Goal: Task Accomplishment & Management: Complete application form

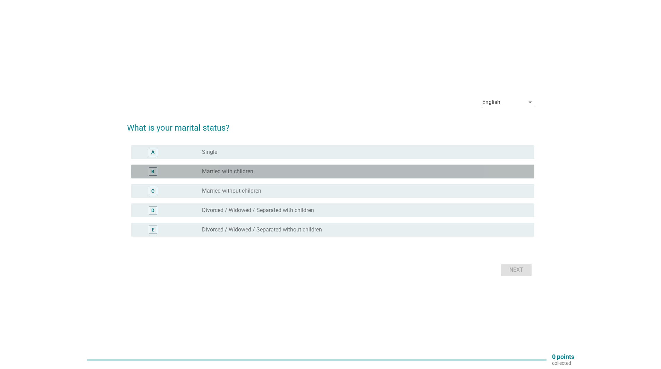
click at [286, 174] on div "radio_button_unchecked Married with children" at bounding box center [362, 171] width 321 height 7
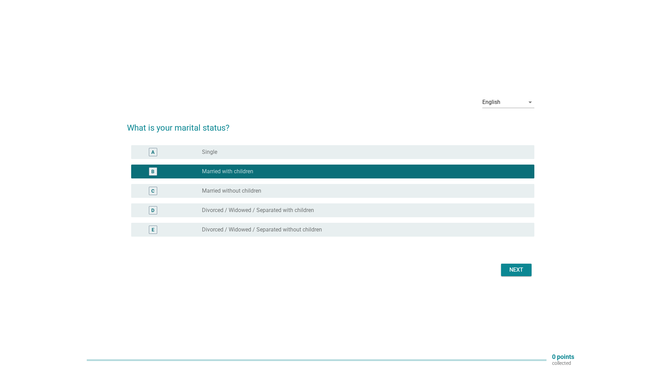
click at [519, 271] on div "Next" at bounding box center [515, 270] width 19 height 8
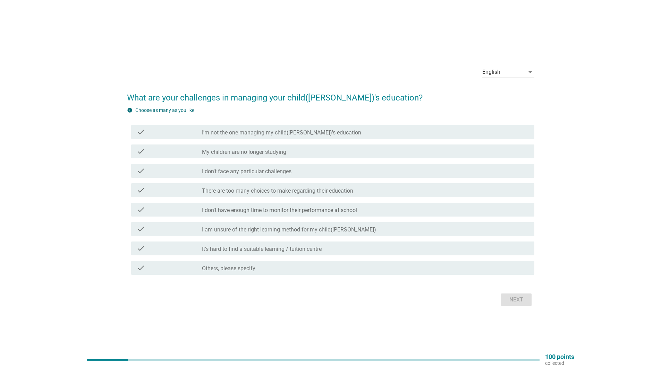
click at [248, 195] on div "check check_box_outline_blank There are too many choices to make regarding thei…" at bounding box center [332, 191] width 403 height 14
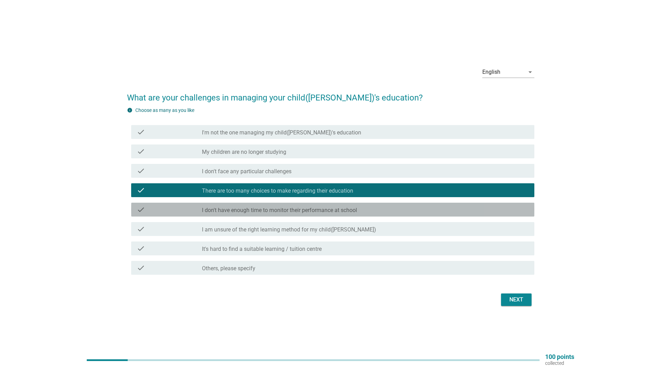
click at [348, 211] on label "I don't have enough time to monitor their performance at school" at bounding box center [279, 210] width 155 height 7
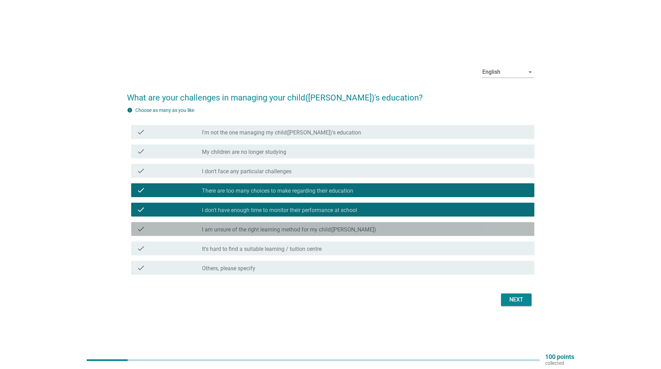
click at [353, 228] on div "check_box_outline_blank I am unsure of the right learning method for my child([…" at bounding box center [365, 229] width 327 height 8
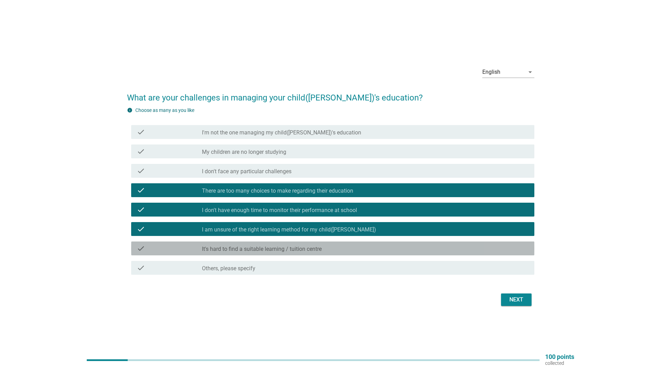
click at [360, 249] on div "check_box_outline_blank It's hard to find a suitable learning / tuition centre" at bounding box center [365, 249] width 327 height 8
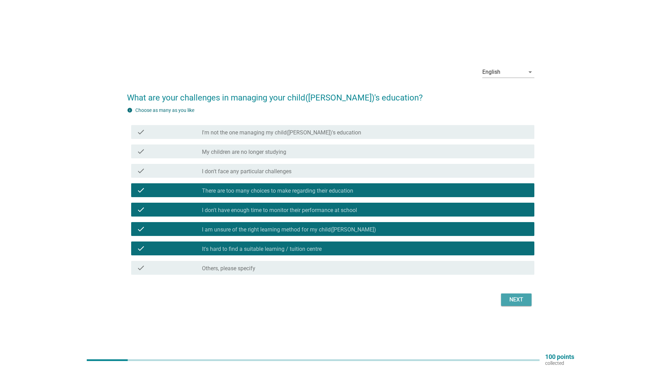
click at [505, 304] on button "Next" at bounding box center [516, 300] width 31 height 12
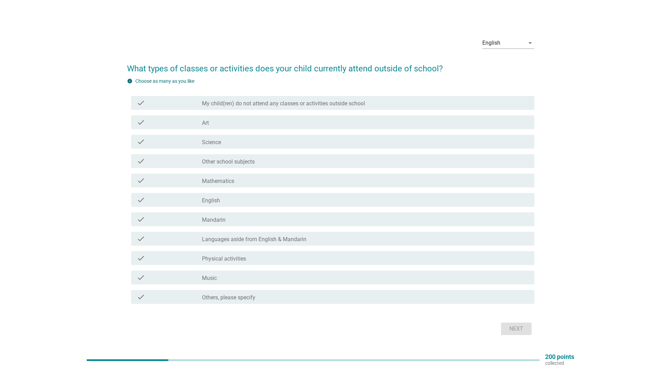
click at [395, 121] on div "check_box_outline_blank Art" at bounding box center [365, 122] width 327 height 8
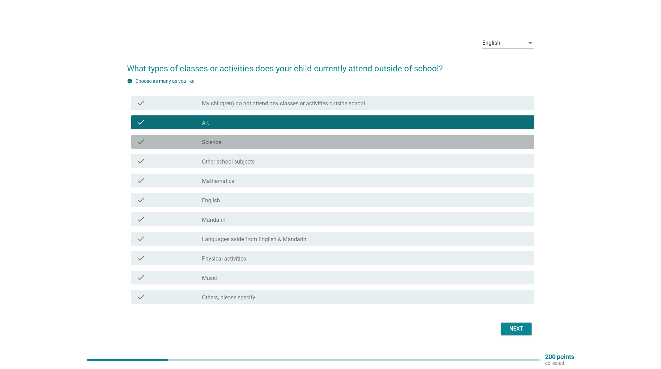
click at [397, 135] on div "check check_box_outline_blank Science" at bounding box center [332, 142] width 403 height 14
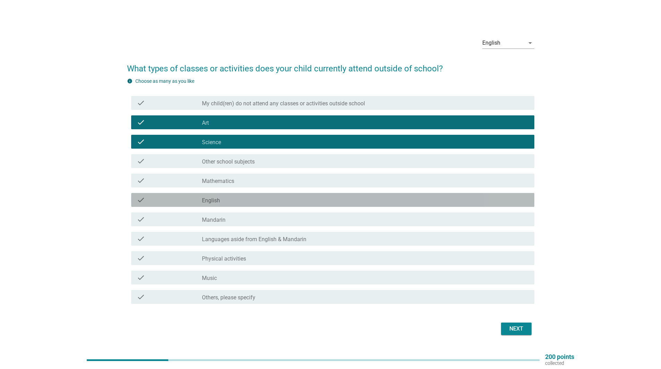
click at [402, 200] on div "check_box_outline_blank English" at bounding box center [365, 200] width 327 height 8
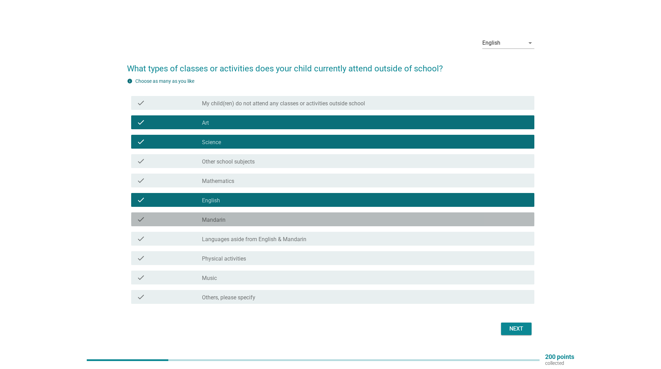
click at [409, 218] on div "check_box_outline_blank Mandarin" at bounding box center [365, 219] width 327 height 8
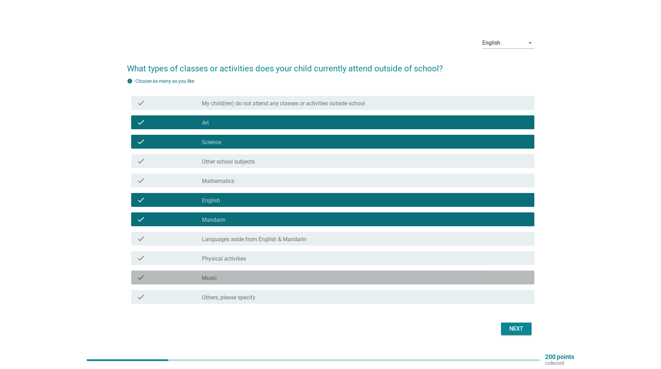
click at [412, 279] on div "check_box_outline_blank Music" at bounding box center [365, 278] width 327 height 8
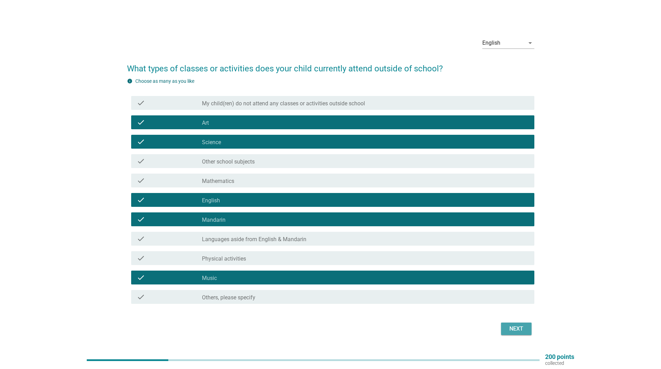
click at [506, 327] on div "Next" at bounding box center [515, 329] width 19 height 8
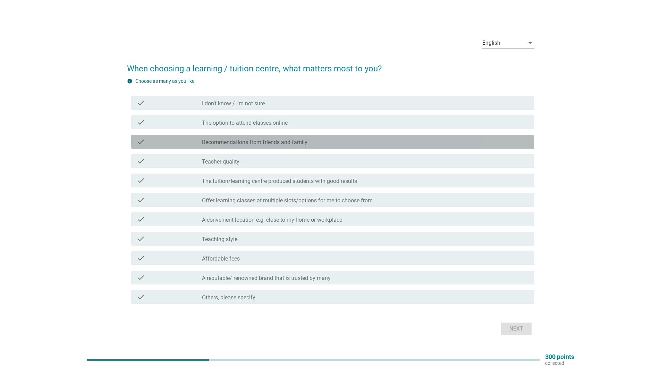
click at [304, 143] on label "Recommendations from friends and family" at bounding box center [254, 142] width 105 height 7
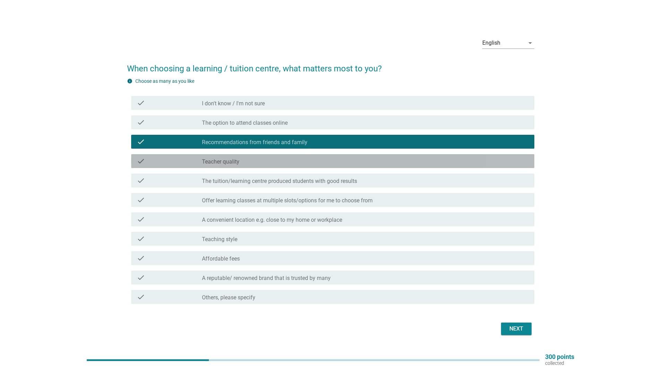
click at [310, 162] on div "check_box_outline_blank Teacher quality" at bounding box center [365, 161] width 327 height 8
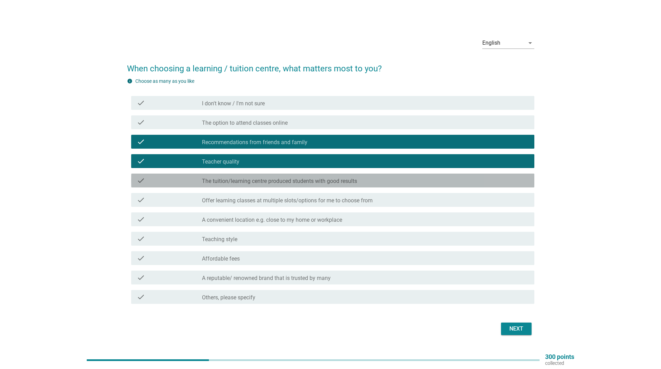
click at [368, 184] on div "check_box_outline_blank The tuition/learning centre produced students with good…" at bounding box center [365, 181] width 327 height 8
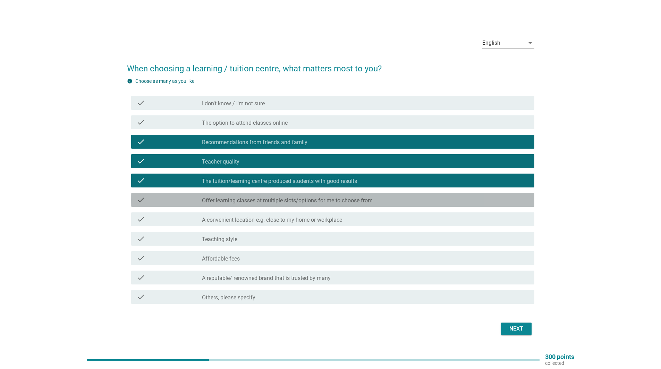
click at [384, 205] on div "check check_box_outline_blank Offer learning classes at multiple slots/options …" at bounding box center [332, 200] width 403 height 14
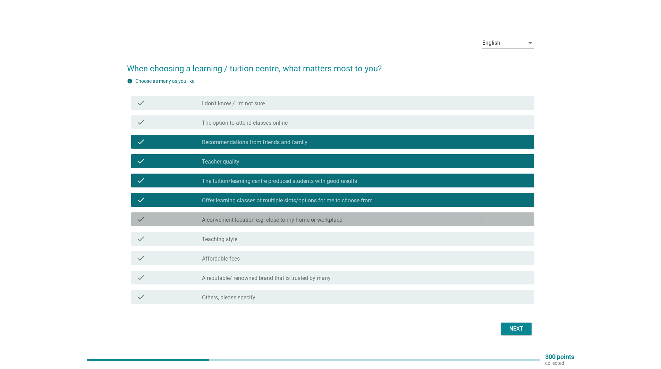
click at [391, 222] on div "check_box_outline_blank A convenient location e.g. close to my home or workplace" at bounding box center [365, 219] width 327 height 8
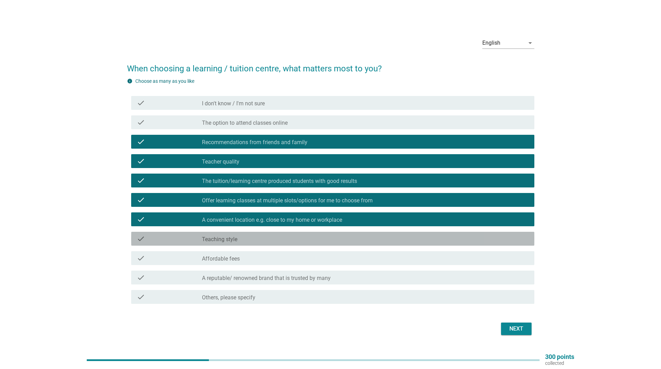
click at [395, 239] on div "check_box_outline_blank Teaching style" at bounding box center [365, 239] width 327 height 8
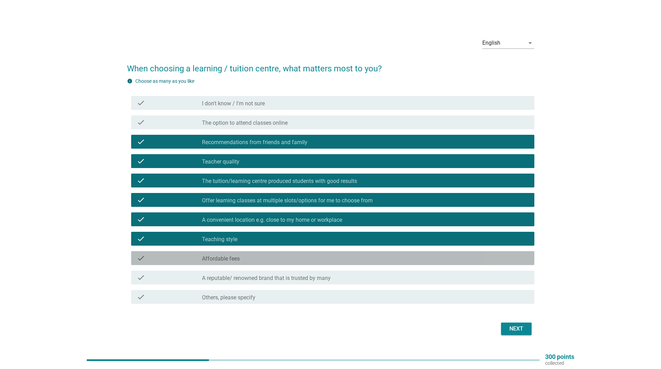
click at [404, 259] on div "check_box_outline_blank Affordable fees" at bounding box center [365, 258] width 327 height 8
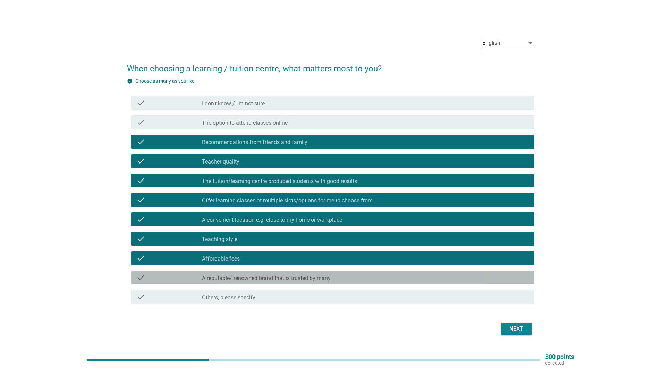
click at [411, 278] on div "check_box_outline_blank A reputable/ renowned brand that is trusted by many" at bounding box center [365, 278] width 327 height 8
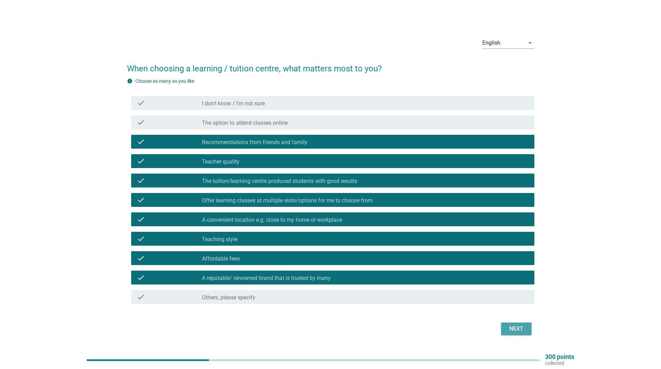
click at [520, 327] on div "Next" at bounding box center [515, 329] width 19 height 8
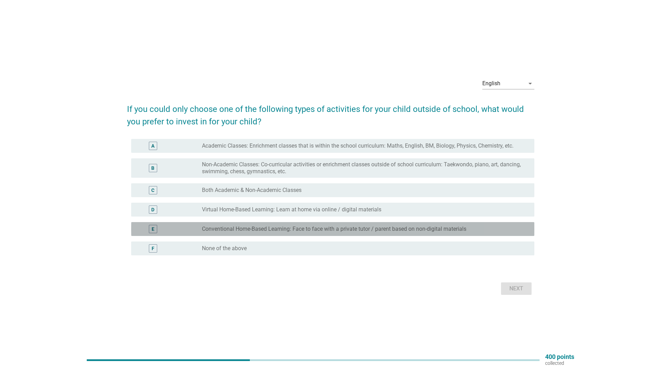
click at [451, 227] on label "Conventional Home-Based Learning: Face to face with a private tutor / parent ba…" at bounding box center [334, 229] width 264 height 7
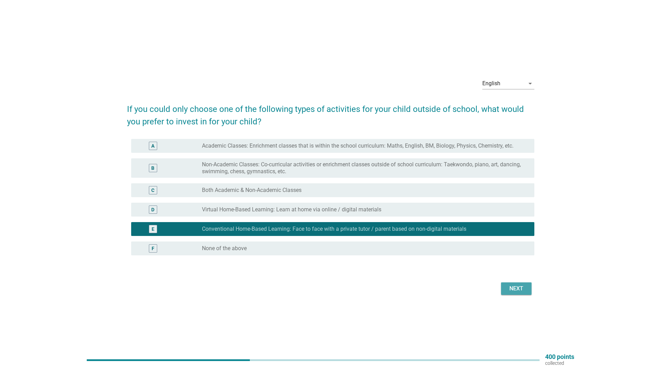
click at [520, 291] on div "Next" at bounding box center [515, 289] width 19 height 8
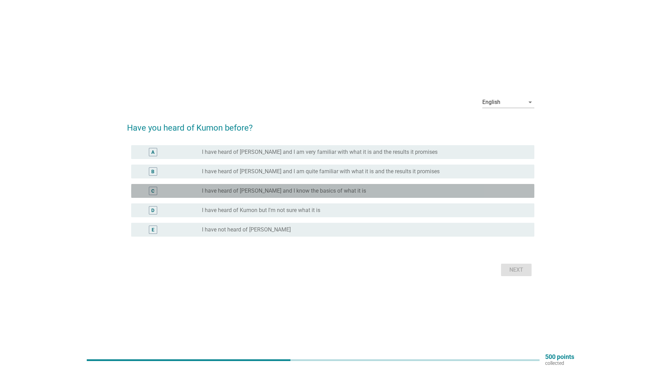
click at [439, 192] on div "radio_button_unchecked I have heard of [PERSON_NAME] and I know the basics of w…" at bounding box center [362, 191] width 321 height 7
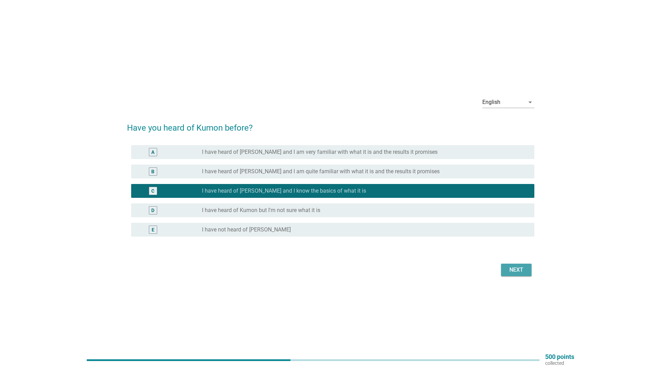
click at [519, 272] on div "Next" at bounding box center [515, 270] width 19 height 8
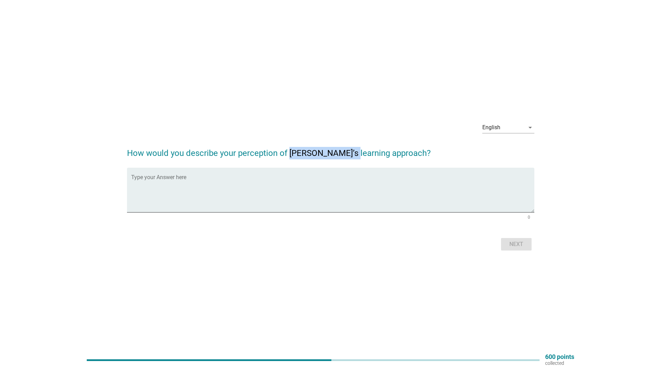
drag, startPoint x: 289, startPoint y: 153, endPoint x: 350, endPoint y: 153, distance: 61.4
click at [350, 153] on h2 "How would you describe your perception of [PERSON_NAME]’s learning approach?" at bounding box center [330, 149] width 407 height 19
copy h2 "[PERSON_NAME]’s learning"
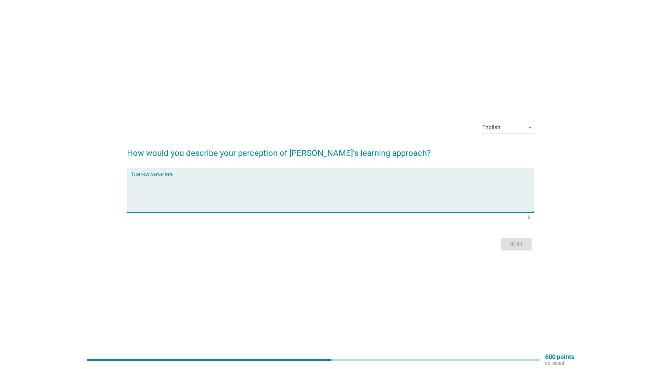
click at [257, 181] on textarea "Type your Answer here" at bounding box center [332, 194] width 403 height 36
drag, startPoint x: 257, startPoint y: 176, endPoint x: 249, endPoint y: 154, distance: 23.1
click at [249, 154] on h2 "How would you describe your perception of [PERSON_NAME]’s learning approach?" at bounding box center [330, 149] width 407 height 19
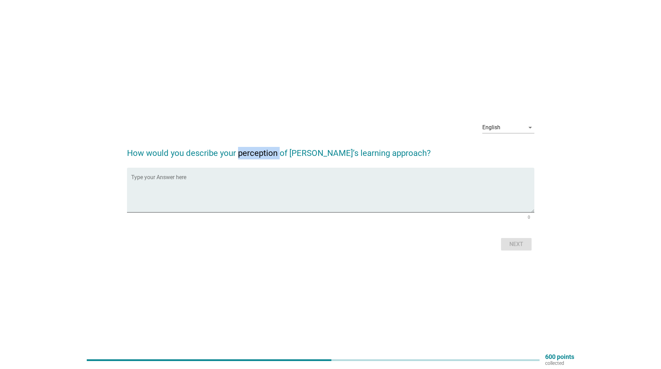
click at [249, 154] on h2 "How would you describe your perception of [PERSON_NAME]’s learning approach?" at bounding box center [330, 149] width 407 height 19
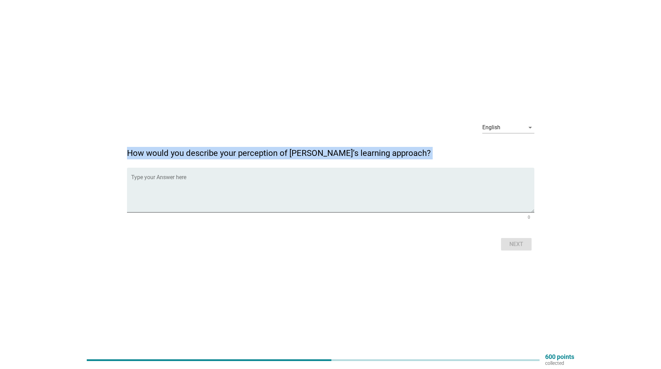
click at [249, 154] on h2 "How would you describe your perception of [PERSON_NAME]’s learning approach?" at bounding box center [330, 149] width 407 height 19
copy form "How would you describe your perception of [PERSON_NAME]’s learning approach?"
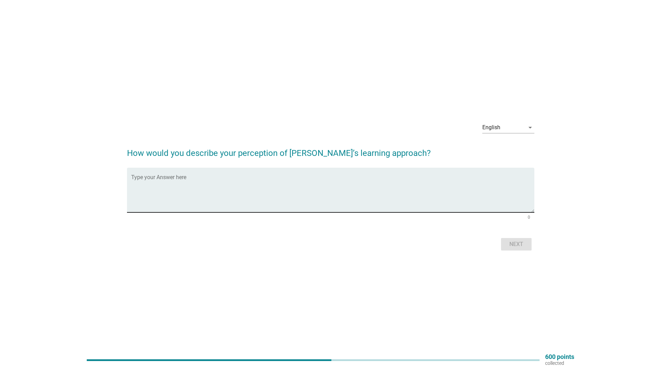
click at [278, 188] on textarea "Type your Answer here" at bounding box center [332, 194] width 403 height 36
paste textarea "I’d describe my perception of [PERSON_NAME]’s learning approach as a discipline…"
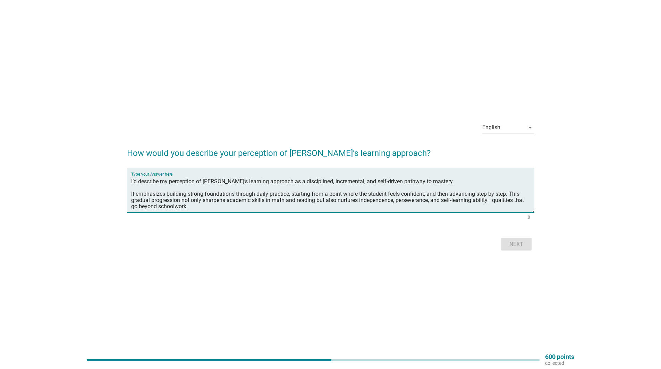
scroll to position [41, 0]
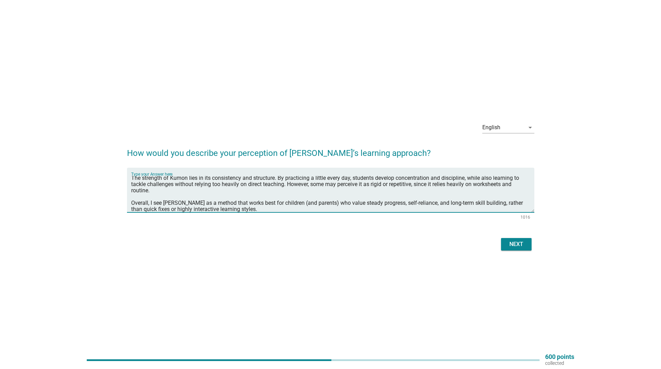
type textarea "I’d describe my perception of [PERSON_NAME]’s learning approach as a discipline…"
click at [511, 241] on div "Next" at bounding box center [515, 244] width 19 height 8
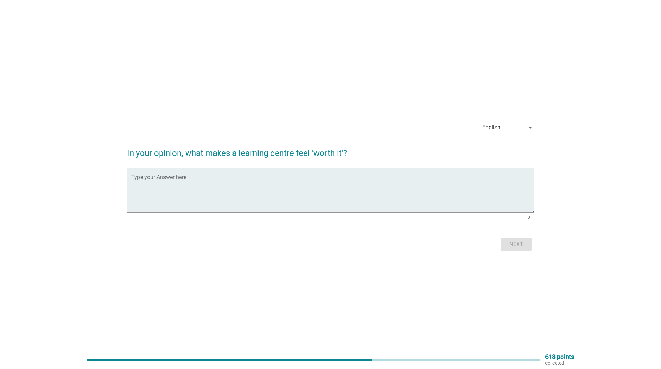
scroll to position [0, 0]
click at [319, 154] on h2 "In your opinion, what makes a learning centre feel 'worth it'?" at bounding box center [330, 149] width 407 height 19
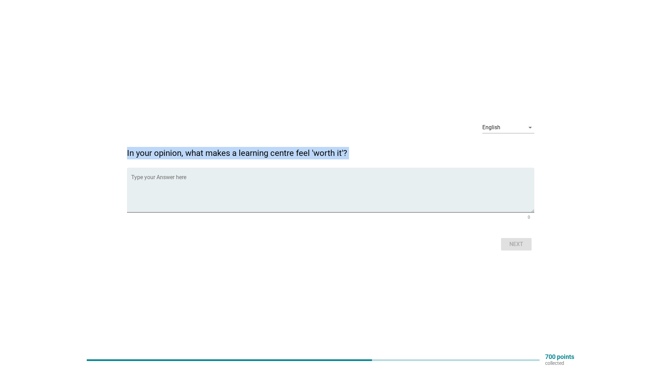
click at [319, 154] on h2 "In your opinion, what makes a learning centre feel 'worth it'?" at bounding box center [330, 149] width 407 height 19
copy form "In your opinion, what makes a learning centre feel 'worth it'?"
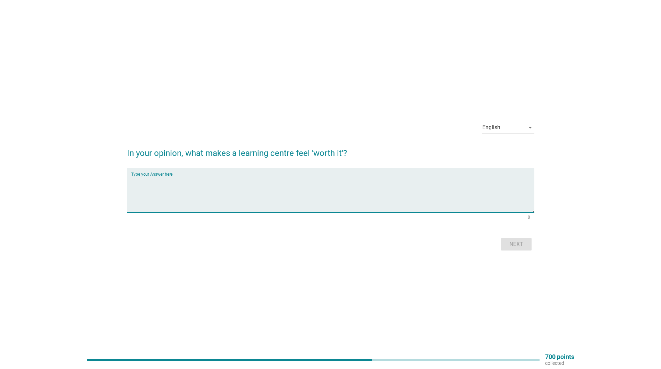
click at [174, 189] on textarea "Type your Answer here" at bounding box center [332, 194] width 403 height 36
paste textarea "8. Lorem, Ipsumdolor Sitametc Adipisc eli seddoeiu tempor in utla et dol magnaa…"
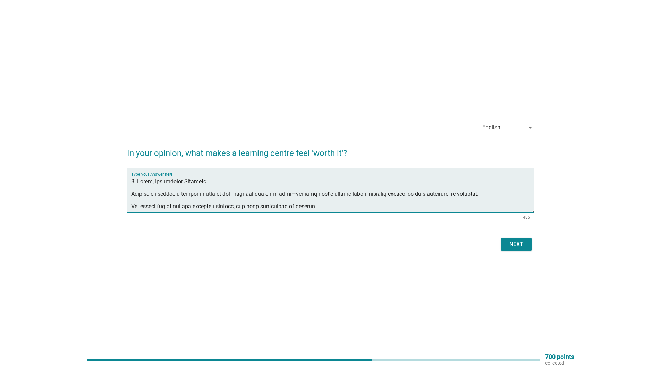
drag, startPoint x: 492, startPoint y: 210, endPoint x: 185, endPoint y: 194, distance: 307.4
click at [185, 194] on textarea "Type your Answer here" at bounding box center [332, 194] width 403 height 36
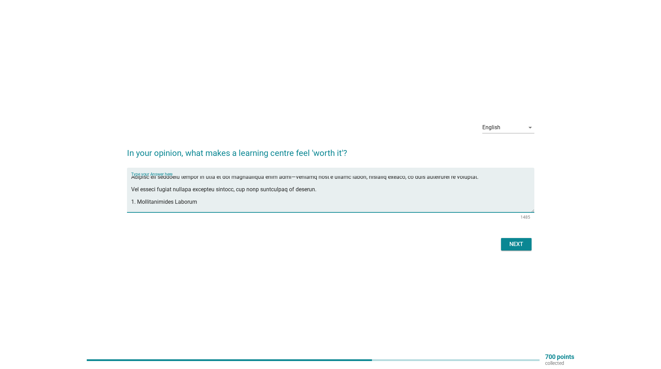
drag, startPoint x: 131, startPoint y: 195, endPoint x: 322, endPoint y: 191, distance: 190.8
click at [322, 191] on textarea "Type your Answer here" at bounding box center [332, 194] width 403 height 36
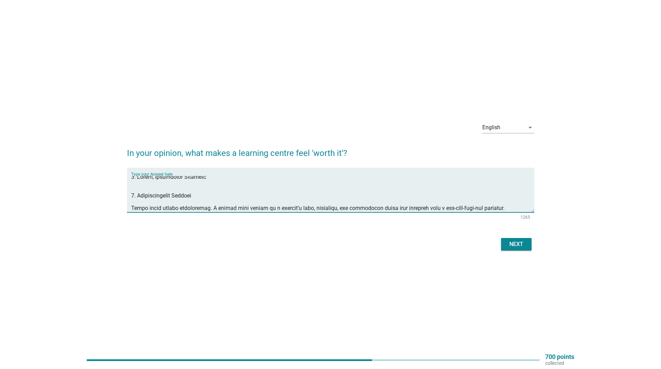
scroll to position [0, 0]
click at [133, 206] on div "Type your Answer here" at bounding box center [330, 190] width 407 height 45
drag, startPoint x: 133, startPoint y: 206, endPoint x: 405, endPoint y: 177, distance: 274.2
click at [405, 177] on textarea "Type your Answer here" at bounding box center [332, 194] width 403 height 36
click at [392, 206] on textarea "Type your Answer here" at bounding box center [332, 194] width 403 height 36
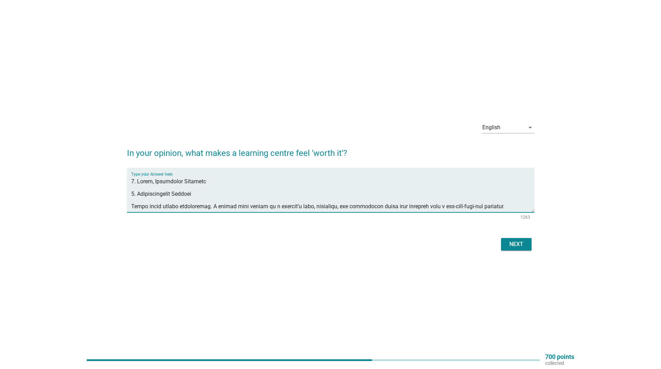
click at [392, 206] on textarea "Type your Answer here" at bounding box center [332, 194] width 403 height 36
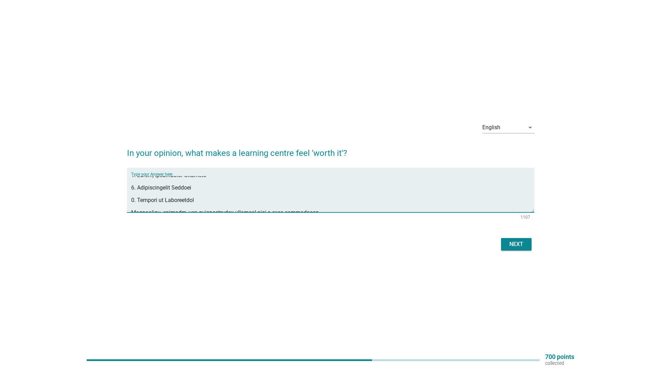
scroll to position [10, 0]
click at [290, 210] on textarea "Type your Answer here" at bounding box center [332, 194] width 403 height 36
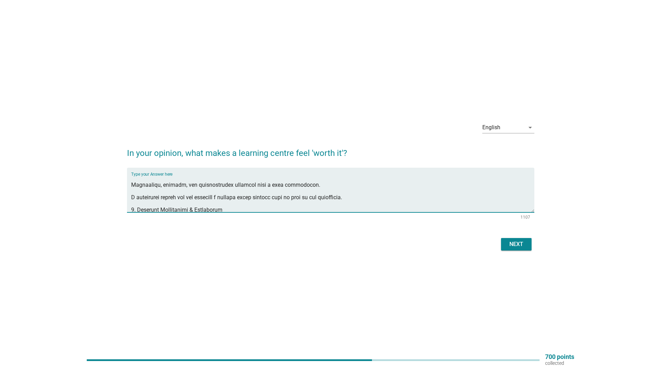
click at [290, 210] on textarea "Type your Answer here" at bounding box center [332, 194] width 403 height 36
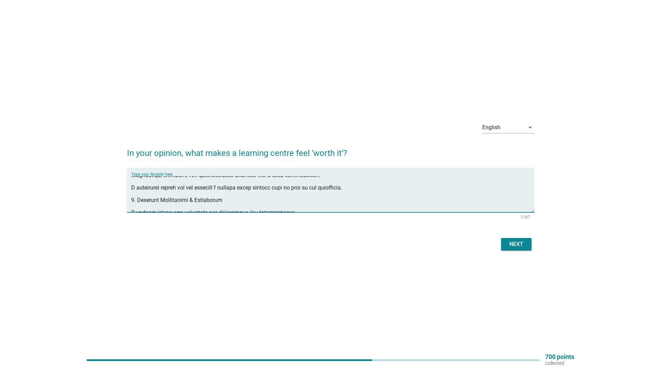
click at [293, 191] on textarea "Type your Answer here" at bounding box center [332, 194] width 403 height 36
click at [280, 189] on textarea "Type your Answer here" at bounding box center [332, 194] width 403 height 36
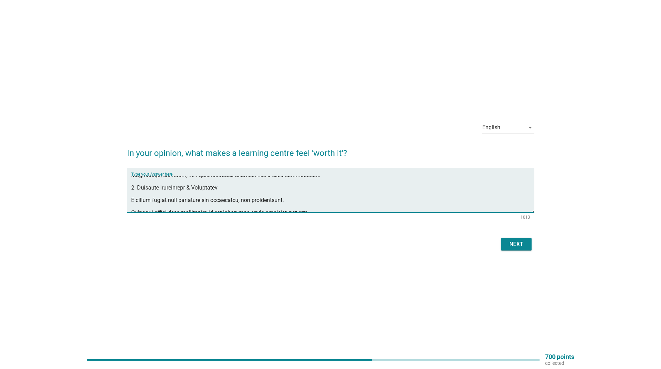
drag, startPoint x: 131, startPoint y: 198, endPoint x: 294, endPoint y: 198, distance: 162.7
click at [294, 198] on textarea "Type your Answer here" at bounding box center [332, 194] width 403 height 36
click at [265, 207] on textarea "1. Clear, Measurable Progress 2. Individualized Support 3. Quality of Instructo…" at bounding box center [332, 194] width 403 height 36
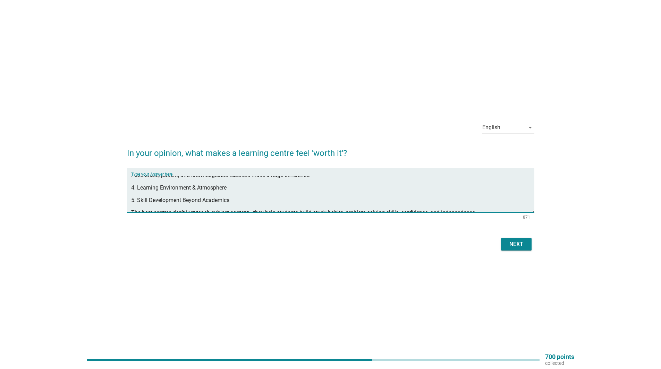
scroll to position [47, 0]
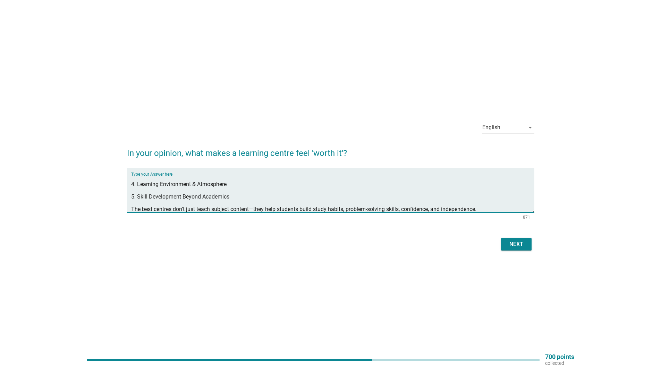
click at [265, 207] on textarea "1. Clear, Measurable Progress 2. Individualized Support 3. Quality of Instructo…" at bounding box center [332, 194] width 403 height 36
click at [274, 209] on textarea "1. Clear, Measurable Progress 2. Individualized Support 3. Quality of Instructo…" at bounding box center [332, 194] width 403 height 36
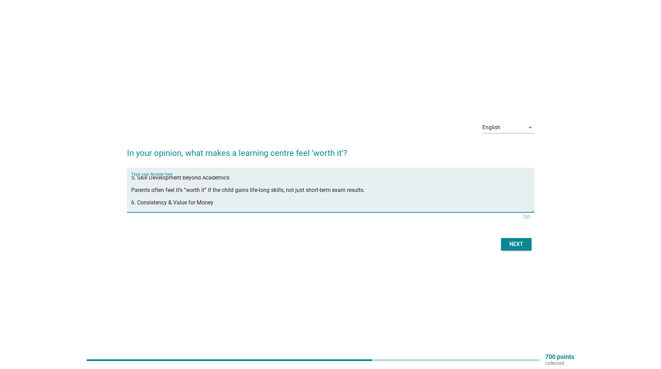
click at [274, 209] on textarea "1. Clear, Measurable Progress 2. Individualized Support 3. Quality of Instructo…" at bounding box center [332, 194] width 403 height 36
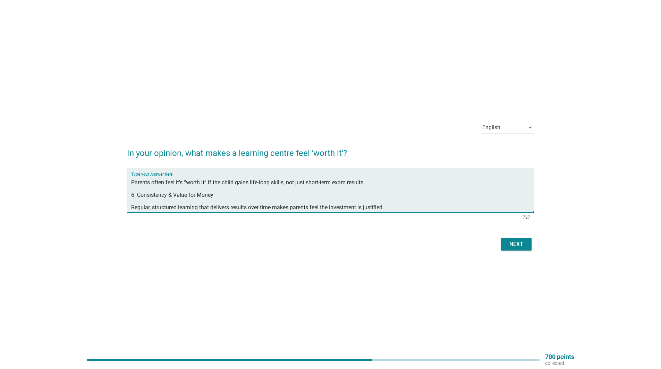
click at [252, 182] on textarea "1. Clear, Measurable Progress 2. Individualized Support 3. Quality of Instructo…" at bounding box center [332, 194] width 403 height 36
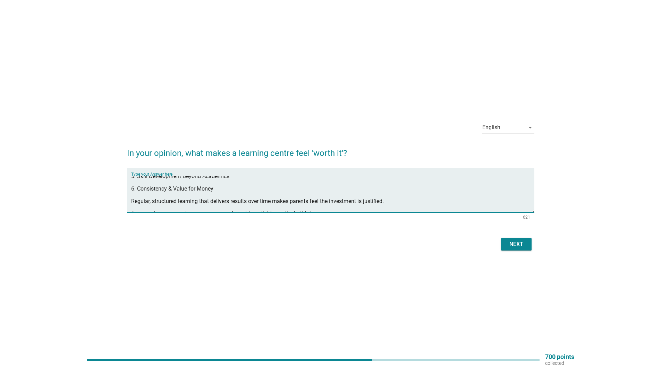
scroll to position [61, 0]
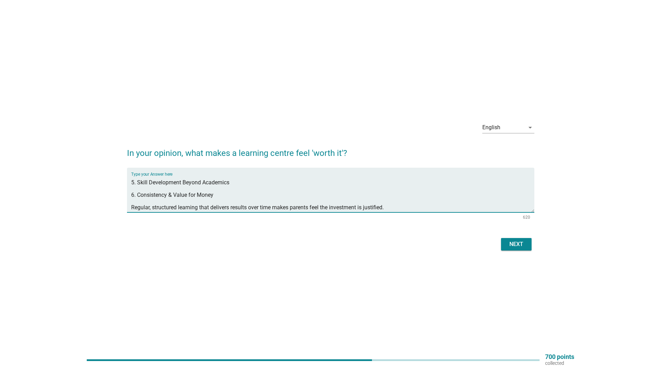
click at [257, 206] on textarea "1. Clear, Measurable Progress 2. Individualized Support 3. Quality of Instructo…" at bounding box center [332, 194] width 403 height 36
click at [257, 207] on textarea "1. Clear, Measurable Progress 2. Individualized Support 3. Quality of Instructo…" at bounding box center [332, 194] width 403 height 36
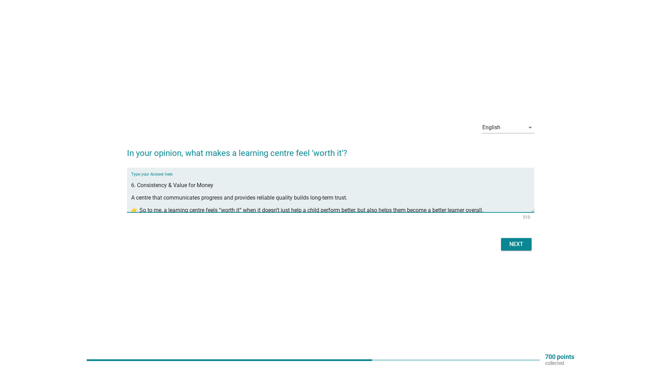
click at [257, 207] on textarea "1. Clear, Measurable Progress 2. Individualized Support 3. Quality of Instructo…" at bounding box center [332, 194] width 403 height 36
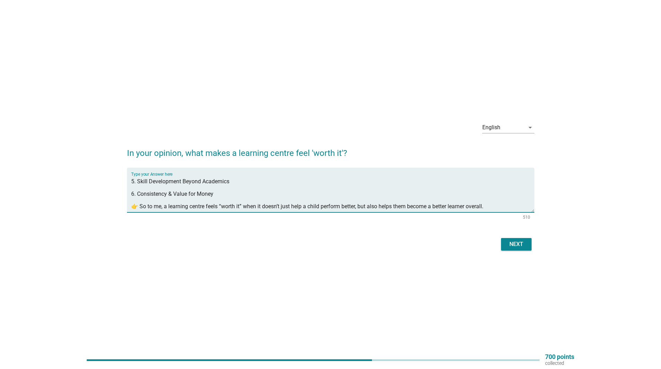
scroll to position [62, 0]
click at [257, 207] on textarea "1. Clear, Measurable Progress 2. Individualized Support 3. Quality of Instructo…" at bounding box center [332, 194] width 403 height 36
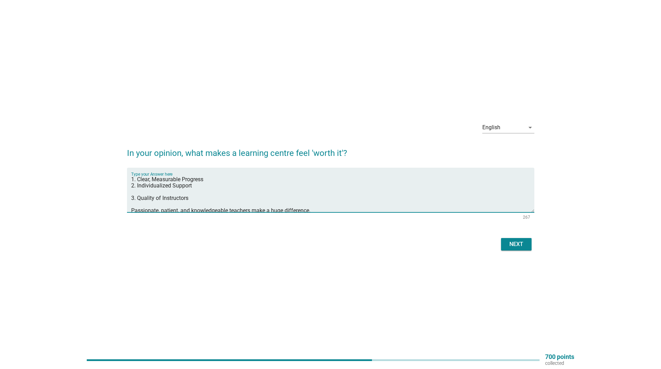
scroll to position [0, 0]
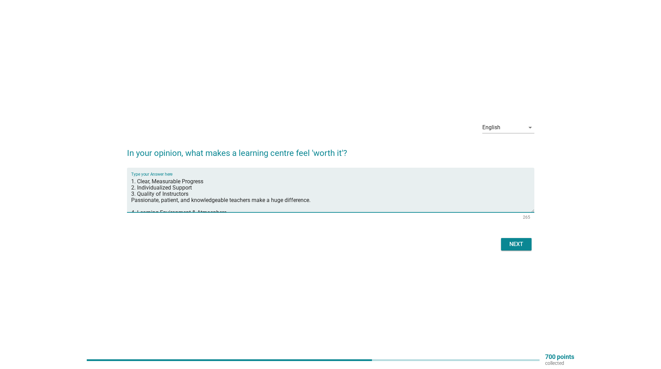
click at [259, 202] on textarea "1. Clear, Measurable Progress 2. Individualized Support 3. Quality of Instructo…" at bounding box center [332, 194] width 403 height 36
type textarea "1. Clear, Measurable Progress 2. Individualized Support 3. Quality of Instructo…"
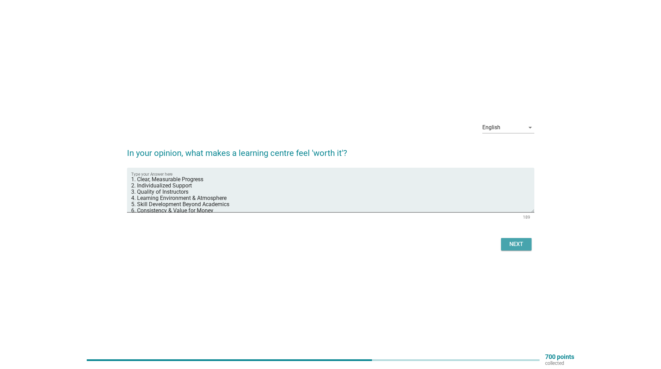
click at [521, 246] on div "Next" at bounding box center [515, 244] width 19 height 8
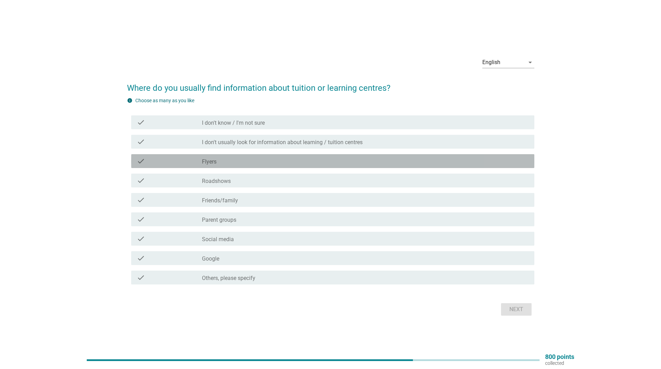
click at [364, 159] on div "check_box_outline_blank Flyers" at bounding box center [365, 161] width 327 height 8
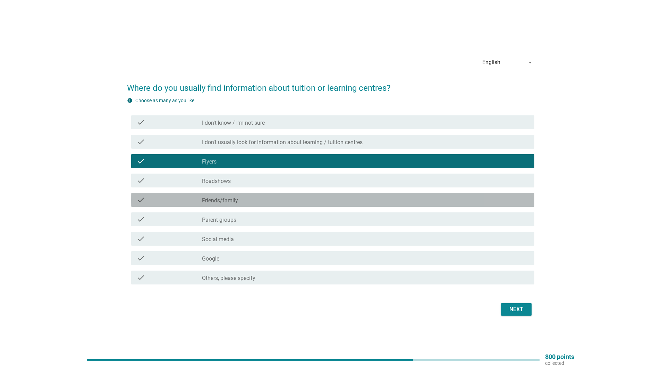
click at [358, 197] on div "check_box_outline_blank Friends/family" at bounding box center [365, 200] width 327 height 8
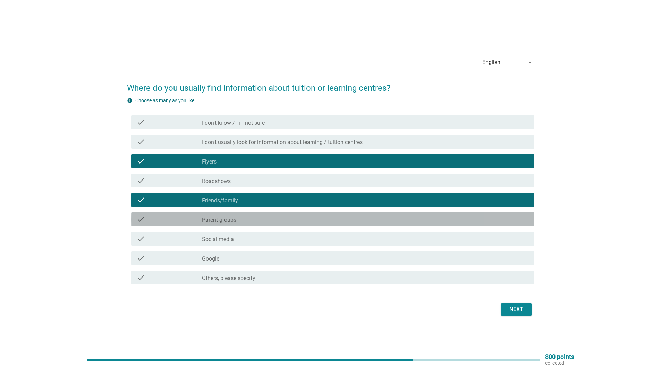
click at [357, 216] on div "check_box_outline_blank Parent groups" at bounding box center [365, 219] width 327 height 8
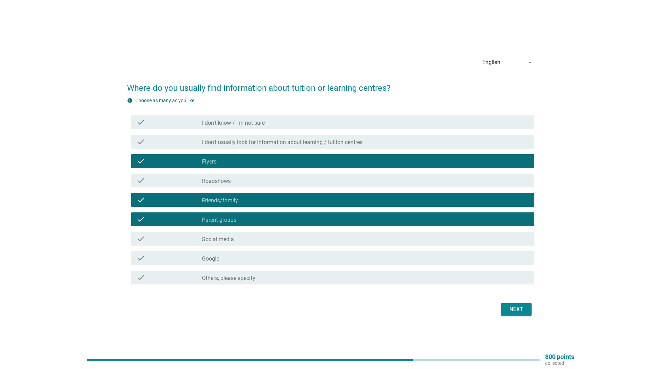
click at [521, 307] on div "Next" at bounding box center [515, 310] width 19 height 8
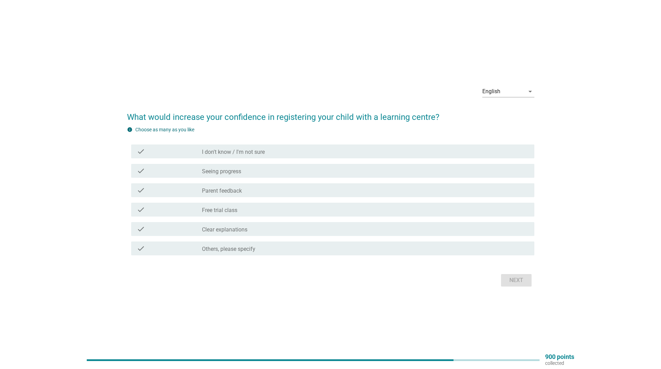
click at [330, 171] on div "check_box_outline_blank Seeing progress" at bounding box center [365, 171] width 327 height 8
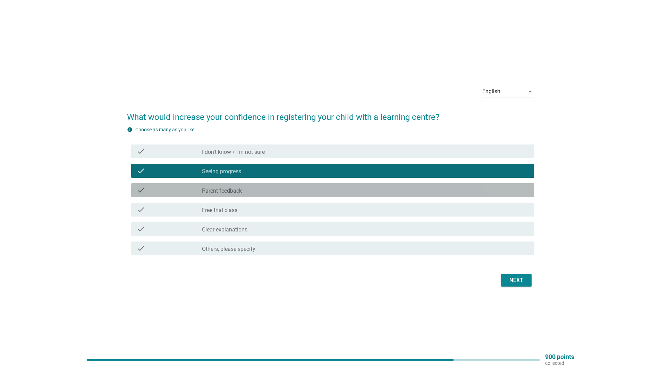
click at [331, 186] on div "check check_box_outline_blank Parent feedback" at bounding box center [332, 191] width 403 height 14
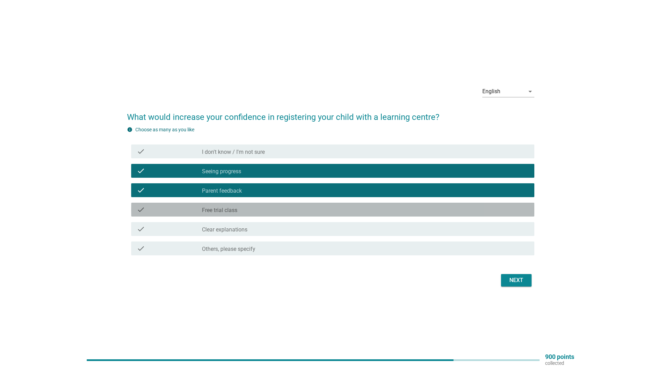
click at [337, 211] on div "check_box_outline_blank Free trial class" at bounding box center [365, 210] width 327 height 8
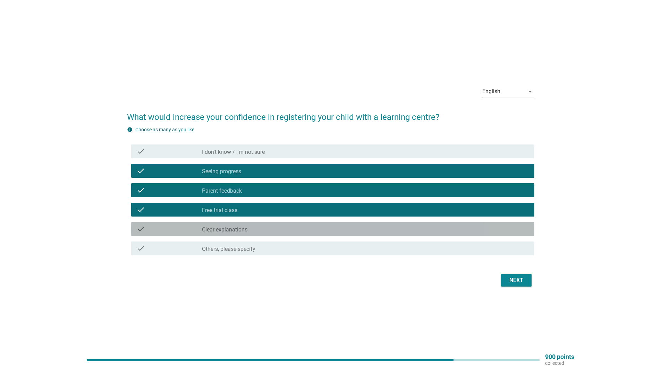
click at [343, 228] on div "check_box_outline_blank Clear explanations" at bounding box center [365, 229] width 327 height 8
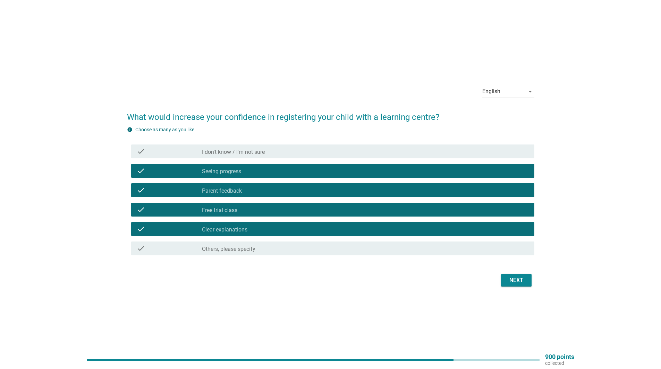
click at [504, 279] on button "Next" at bounding box center [516, 280] width 31 height 12
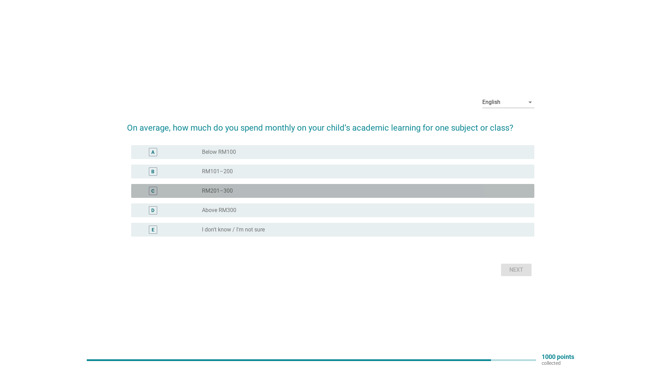
click at [409, 192] on div "radio_button_unchecked RM201–300" at bounding box center [362, 191] width 321 height 7
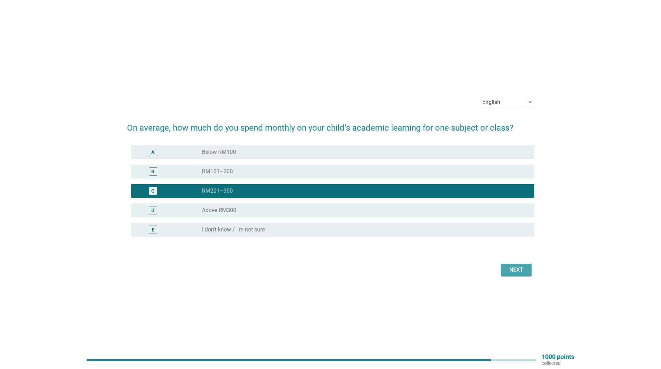
click at [522, 270] on div "Next" at bounding box center [515, 270] width 19 height 8
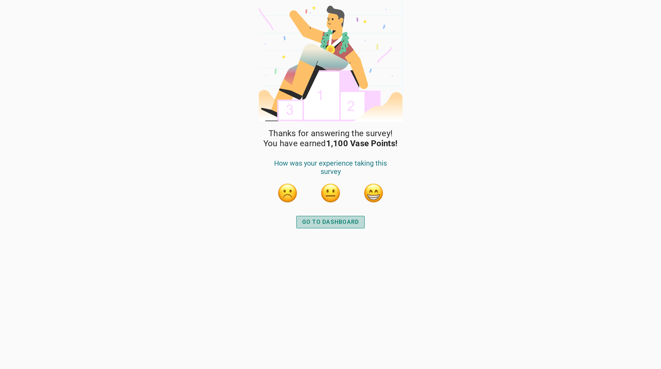
click at [336, 224] on div "GO TO DASHBOARD" at bounding box center [330, 222] width 57 height 8
